Goal: Answer question/provide support

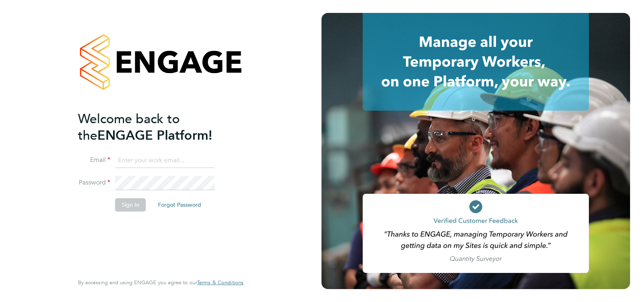
type input "[EMAIL_ADDRESS][DOMAIN_NAME]"
click at [135, 203] on button "Sign In" at bounding box center [130, 204] width 31 height 13
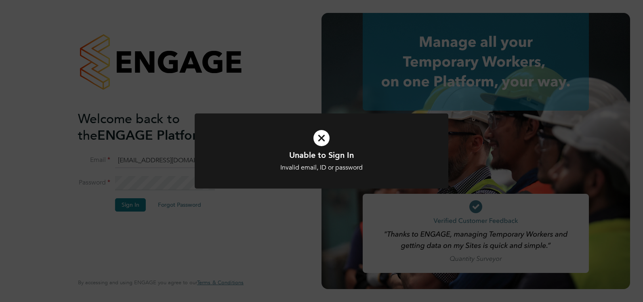
click at [319, 136] on icon at bounding box center [321, 137] width 210 height 31
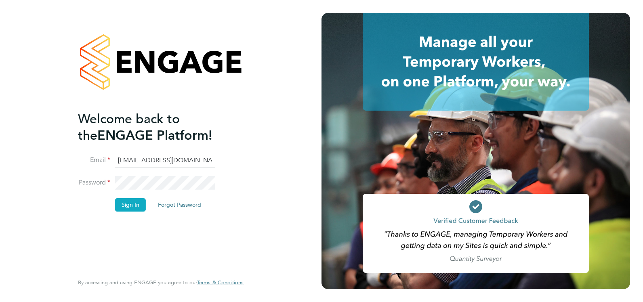
click at [135, 204] on button "Sign In" at bounding box center [130, 204] width 31 height 13
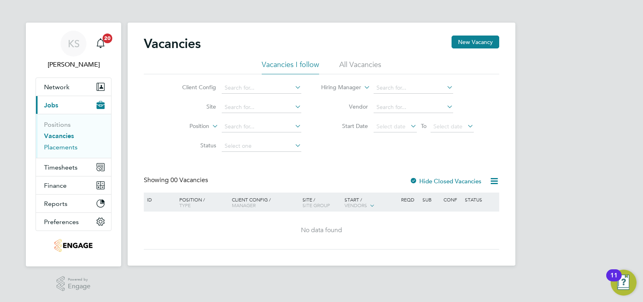
click at [77, 147] on link "Placements" at bounding box center [61, 147] width 34 height 8
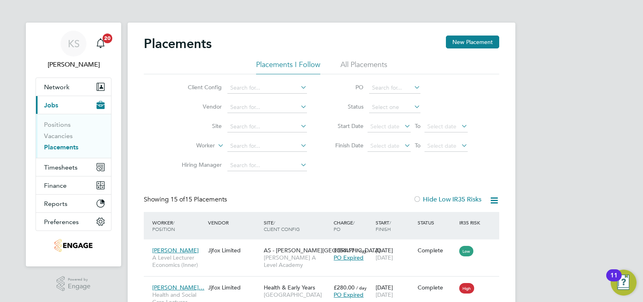
click at [349, 65] on li "All Placements" at bounding box center [363, 67] width 47 height 15
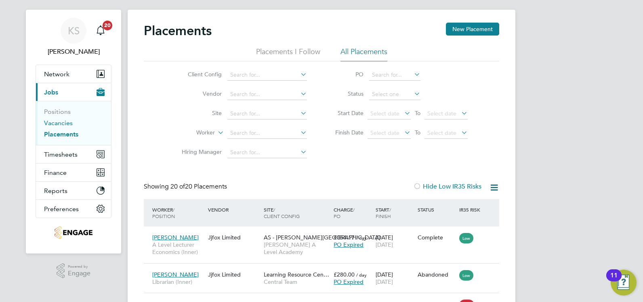
click at [46, 120] on link "Vacancies" at bounding box center [58, 123] width 29 height 8
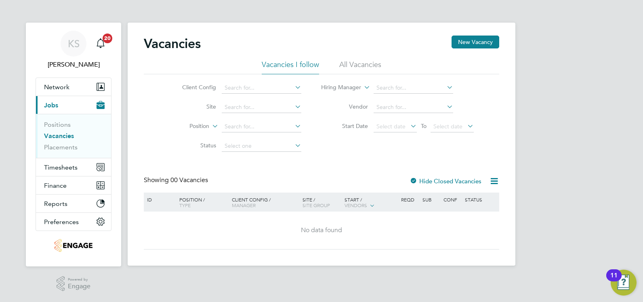
click at [345, 63] on li "All Vacancies" at bounding box center [360, 67] width 42 height 15
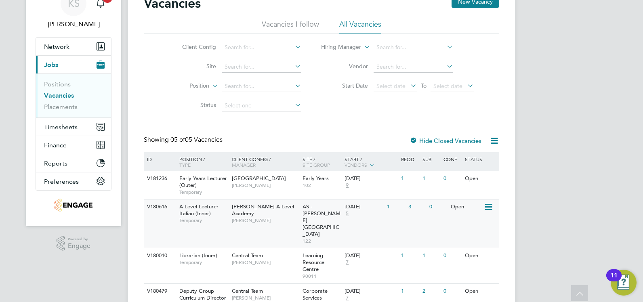
click at [225, 206] on div "A Level Lecturer Italian (Inner) Temporary" at bounding box center [201, 213] width 57 height 28
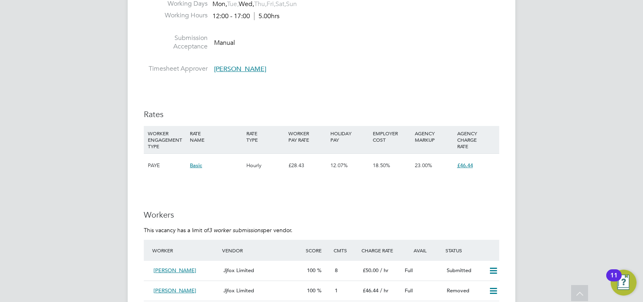
scroll to position [1252, 0]
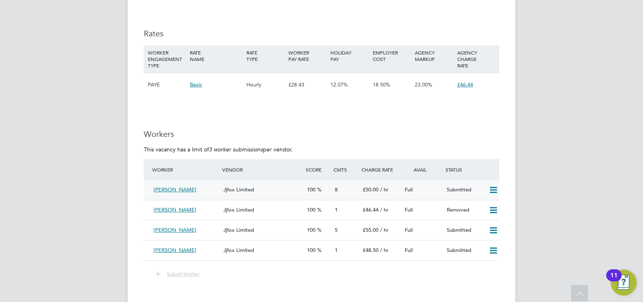
click at [491, 190] on icon at bounding box center [493, 190] width 10 height 6
click at [479, 129] on h3 "Workers" at bounding box center [321, 134] width 355 height 10
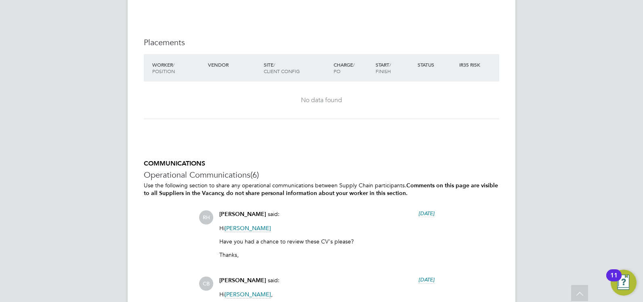
scroll to position [1373, 0]
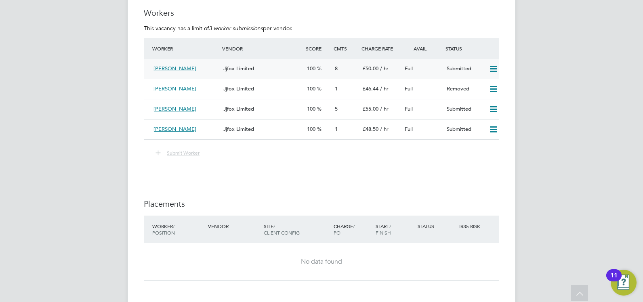
click at [248, 68] on span "Jjfox Limited" at bounding box center [238, 68] width 31 height 7
click at [242, 68] on span "Jjfox Limited" at bounding box center [238, 68] width 31 height 7
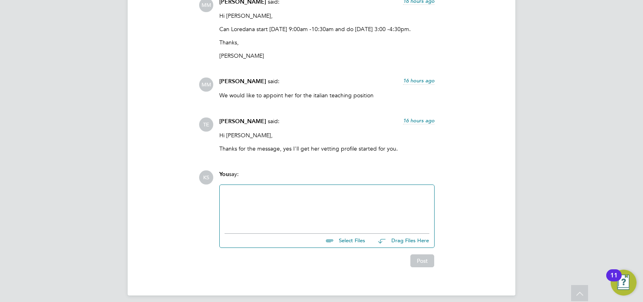
click at [259, 190] on div at bounding box center [327, 207] width 205 height 35
paste div
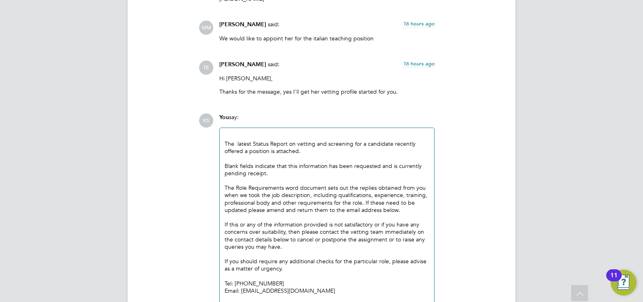
scroll to position [1181, 0]
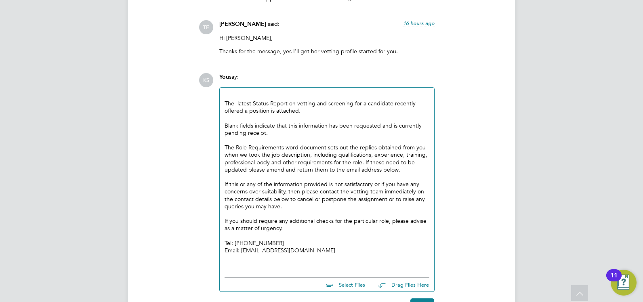
click at [223, 93] on div "The latest Status Report on vetting and screening for a candidate recently offe…" at bounding box center [327, 181] width 214 height 186
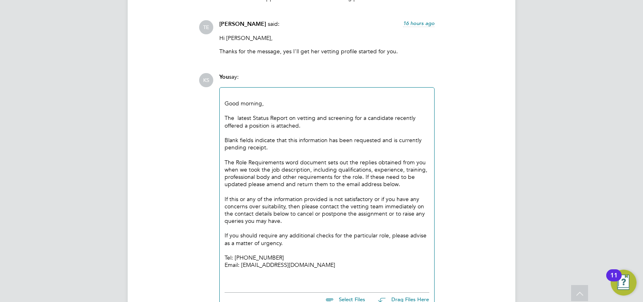
click at [225, 100] on div "Good morning," at bounding box center [327, 103] width 205 height 7
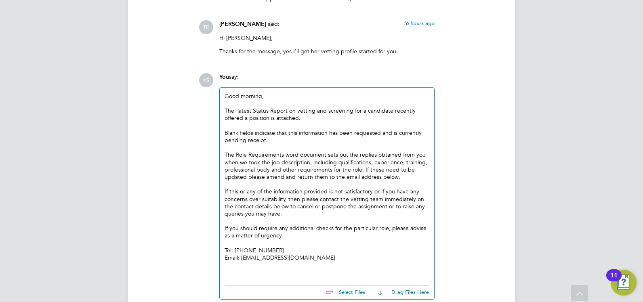
click at [356, 286] on input "file" at bounding box center [368, 290] width 121 height 11
type input "C:\fakepath\Applicant Profile - Loredana Skeate - Placement.doc"
click at [344, 293] on input "file" at bounding box center [368, 298] width 121 height 11
type input "C:\fakepath\Role Requirements.doc"
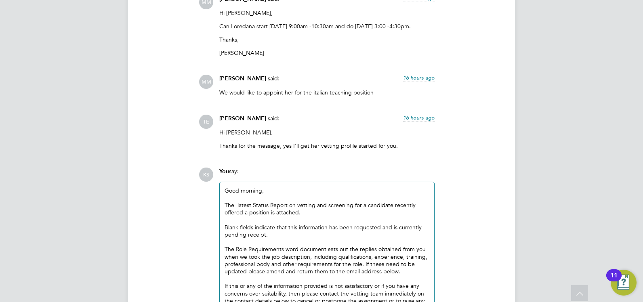
scroll to position [1249, 0]
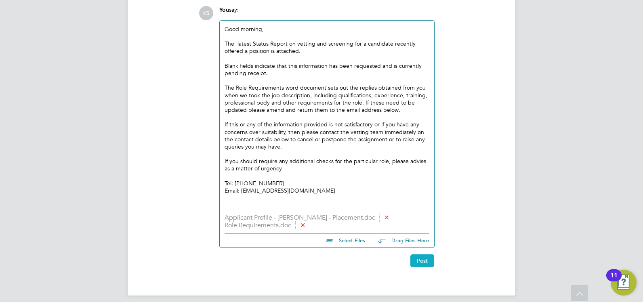
click at [422, 254] on button "Post" at bounding box center [422, 260] width 24 height 13
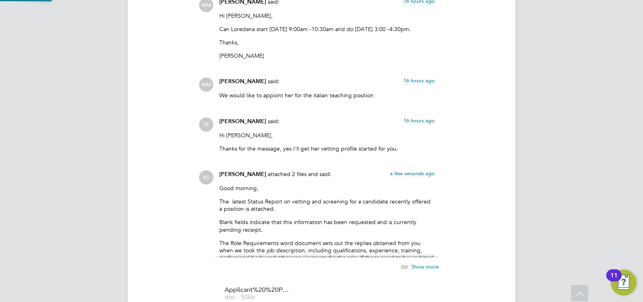
scroll to position [1260, 0]
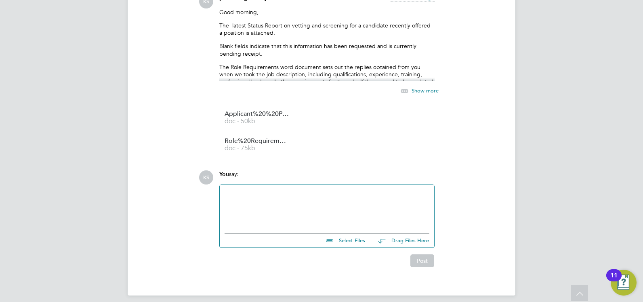
click at [320, 190] on div at bounding box center [327, 207] width 205 height 35
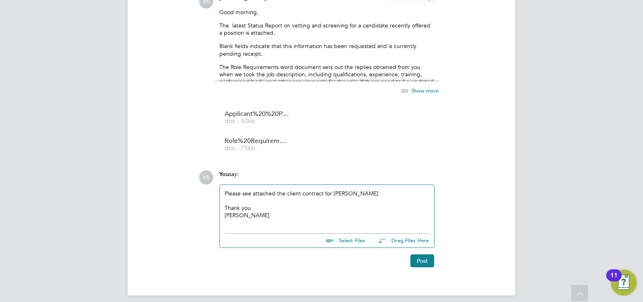
click at [350, 237] on input "file" at bounding box center [368, 239] width 121 height 11
type input "C:\fakepath\Client Contract.doc"
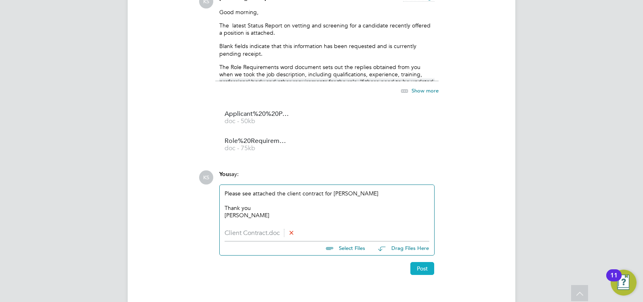
click at [415, 263] on button "Post" at bounding box center [422, 268] width 24 height 13
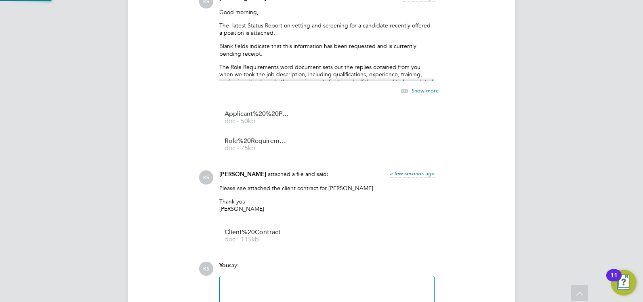
scroll to position [1351, 0]
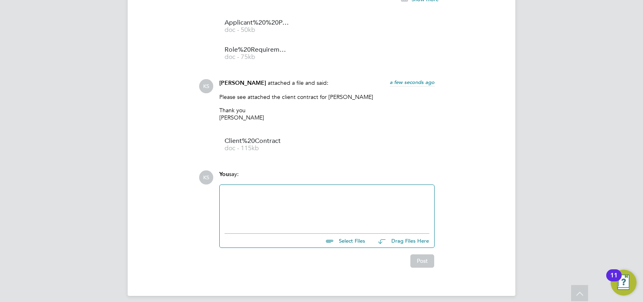
click at [246, 204] on div at bounding box center [327, 207] width 205 height 35
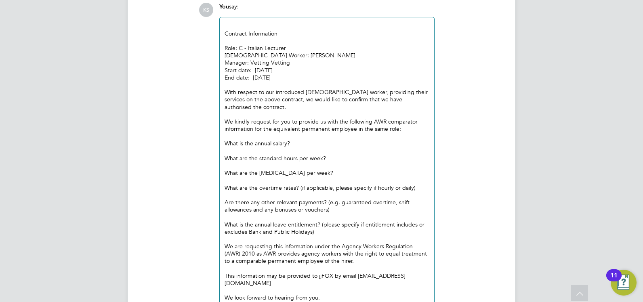
scroll to position [1438, 0]
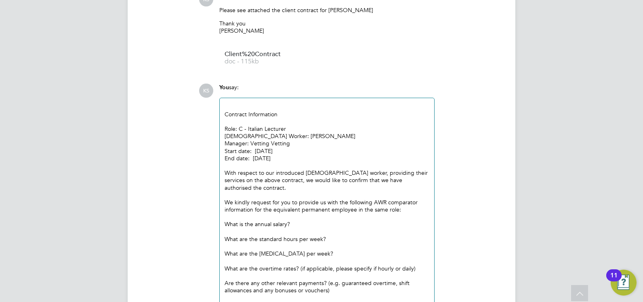
click at [247, 125] on div "Role: C - Italian Lecturer" at bounding box center [327, 128] width 205 height 7
click at [245, 103] on div at bounding box center [327, 106] width 205 height 7
click at [285, 103] on div at bounding box center [327, 106] width 205 height 7
click at [286, 111] on div "Contract Information" at bounding box center [327, 114] width 205 height 7
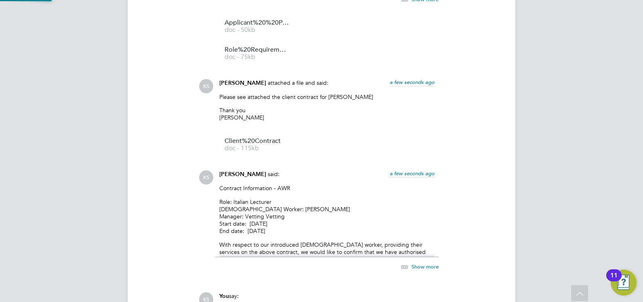
scroll to position [1473, 0]
